Goal: Navigation & Orientation: Find specific page/section

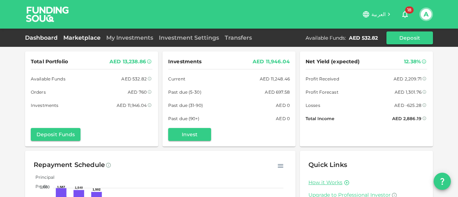
click at [83, 39] on link "Marketplace" at bounding box center [81, 37] width 43 height 7
click at [72, 36] on link "Marketplace" at bounding box center [81, 37] width 43 height 7
